Goal: Transaction & Acquisition: Purchase product/service

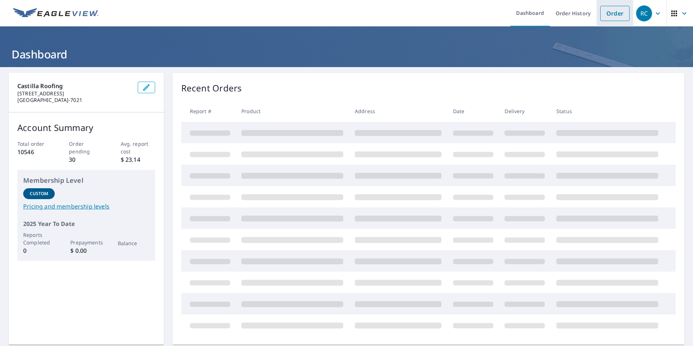
click at [611, 9] on link "Order" at bounding box center [614, 13] width 29 height 15
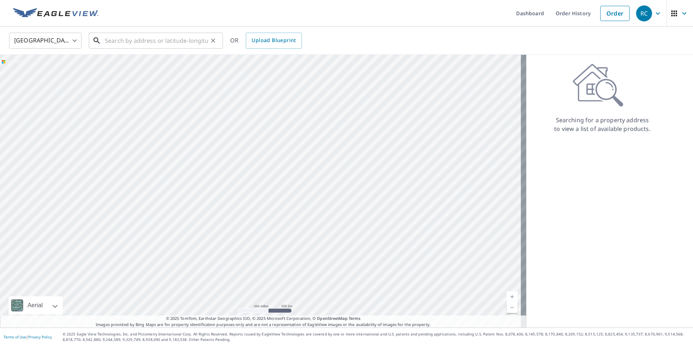
click at [178, 40] on input "text" at bounding box center [156, 40] width 103 height 20
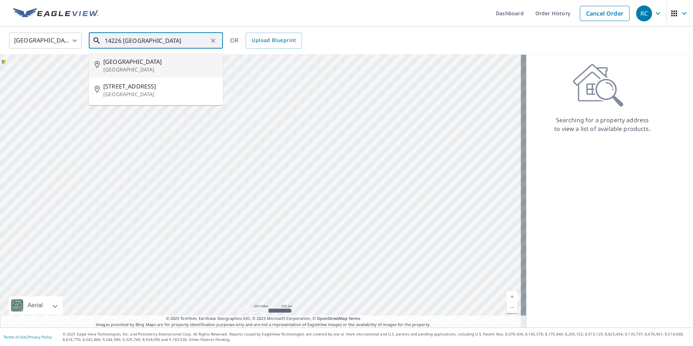
click at [155, 67] on p "[GEOGRAPHIC_DATA]" at bounding box center [160, 69] width 114 height 7
type input "[STREET_ADDRESS]"
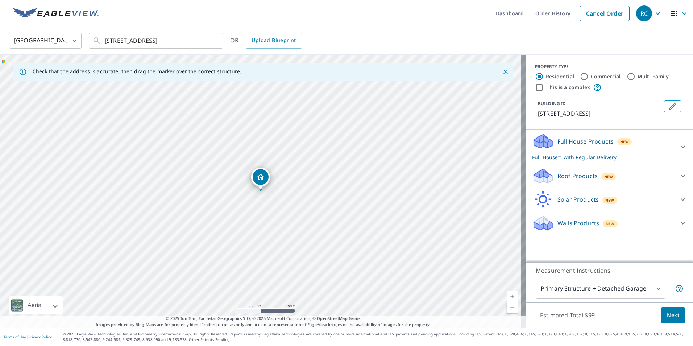
click at [678, 174] on icon at bounding box center [682, 175] width 9 height 9
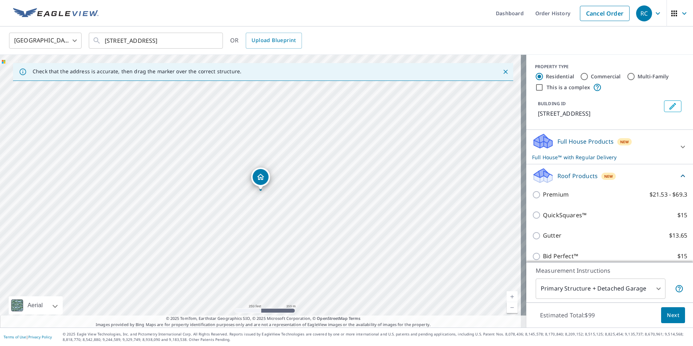
scroll to position [36, 0]
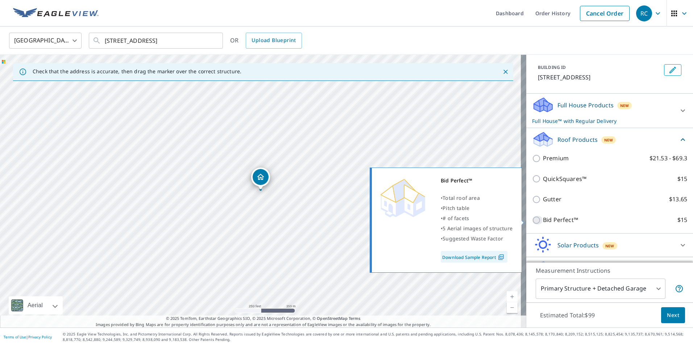
click at [534, 220] on input "Bid Perfect™ $15" at bounding box center [537, 220] width 11 height 9
checkbox input "true"
checkbox input "false"
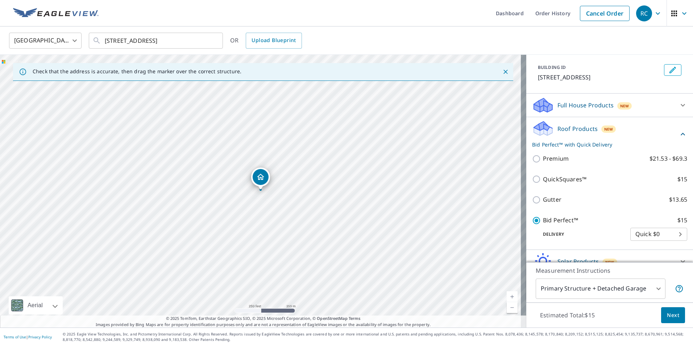
click at [662, 308] on button "Next" at bounding box center [673, 315] width 24 height 16
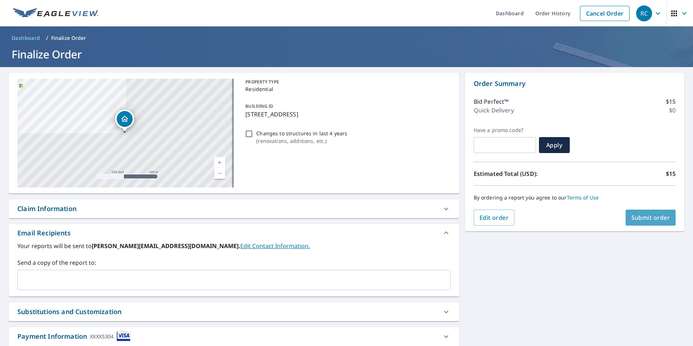
click at [643, 223] on button "Submit order" at bounding box center [650, 217] width 50 height 16
checkbox input "true"
